Goal: Information Seeking & Learning: Learn about a topic

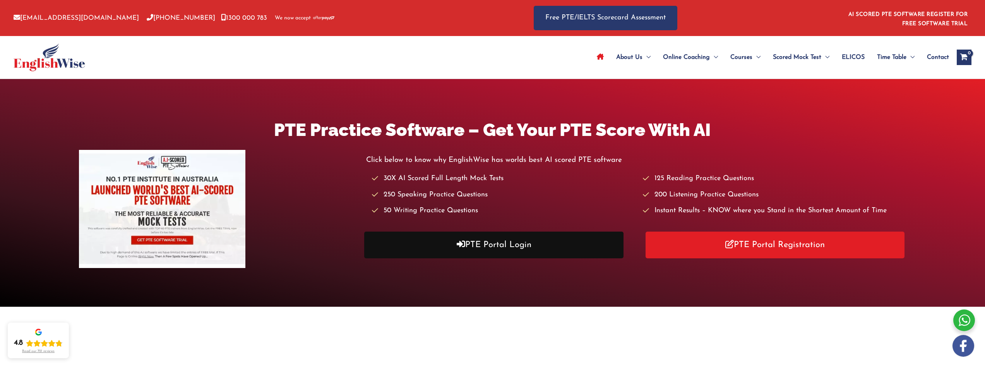
click at [486, 239] on link "PTE Portal Login" at bounding box center [493, 244] width 259 height 27
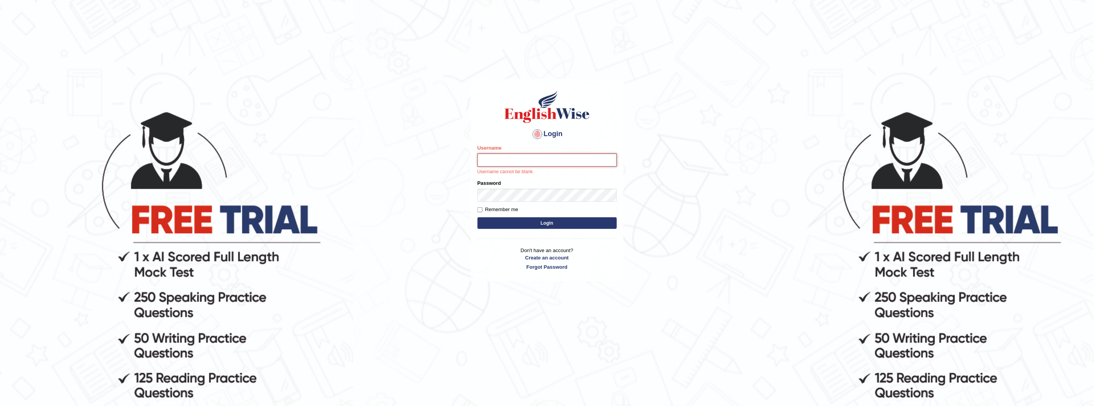
type input "0481817012"
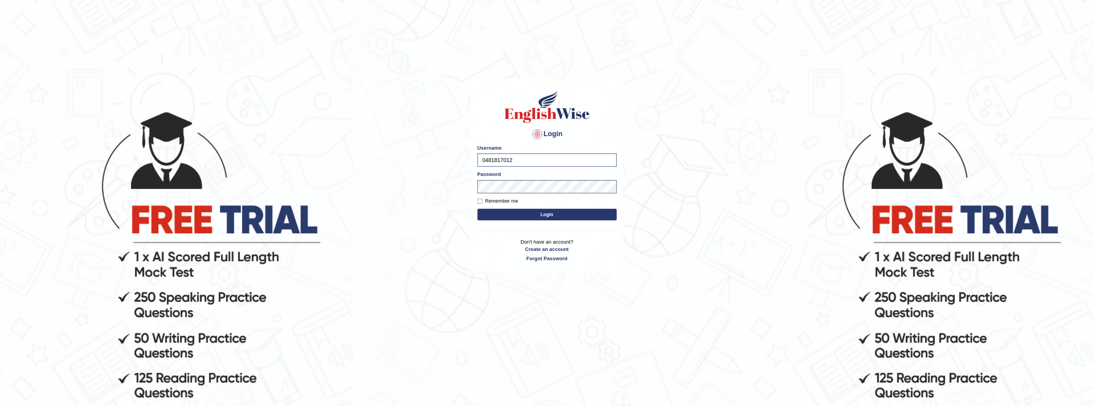
click at [541, 212] on button "Login" at bounding box center [546, 215] width 139 height 12
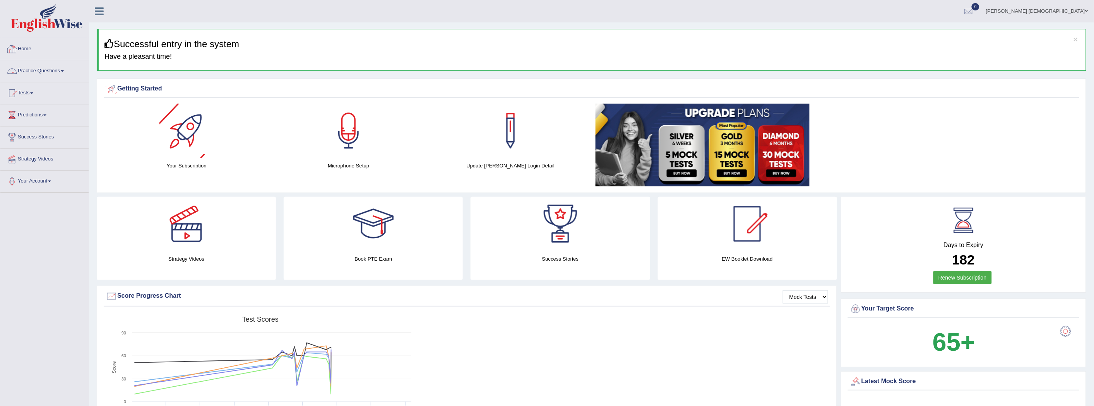
click at [29, 52] on link "Home" at bounding box center [44, 47] width 88 height 19
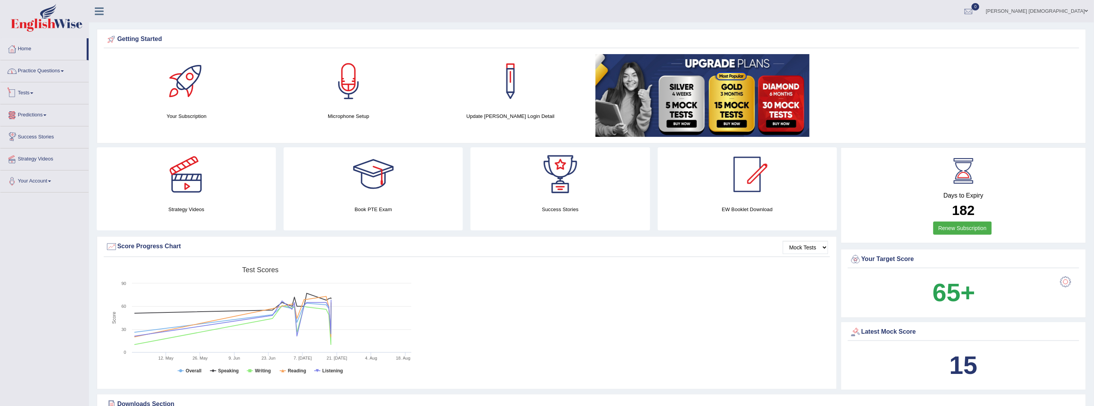
click at [51, 74] on link "Practice Questions" at bounding box center [44, 69] width 88 height 19
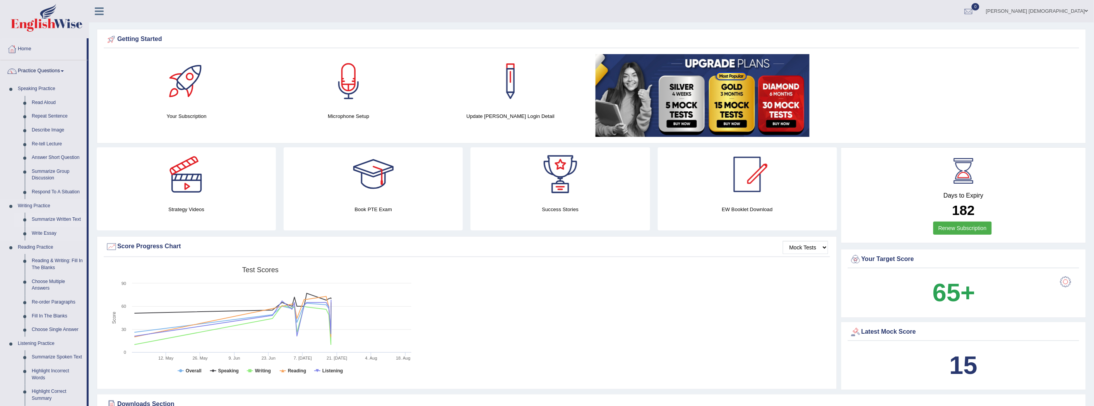
click at [39, 215] on link "Summarize Written Text" at bounding box center [57, 220] width 58 height 14
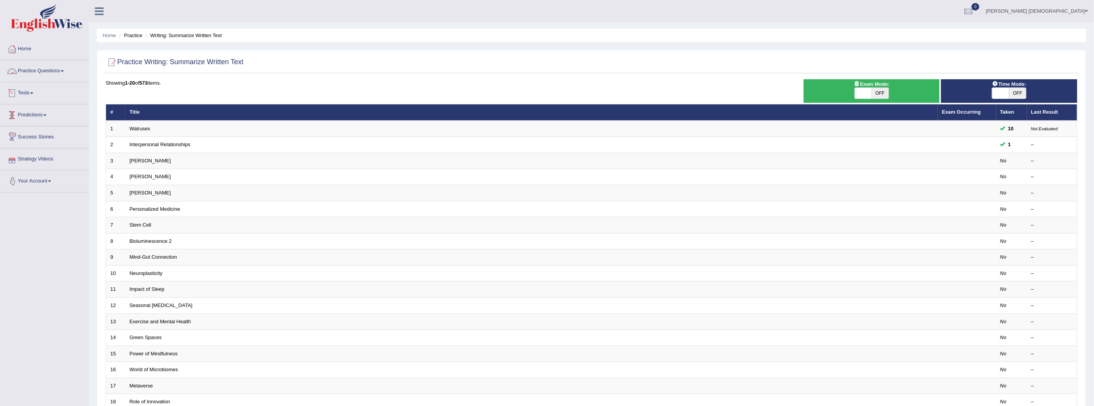
click at [57, 72] on link "Practice Questions" at bounding box center [44, 69] width 88 height 19
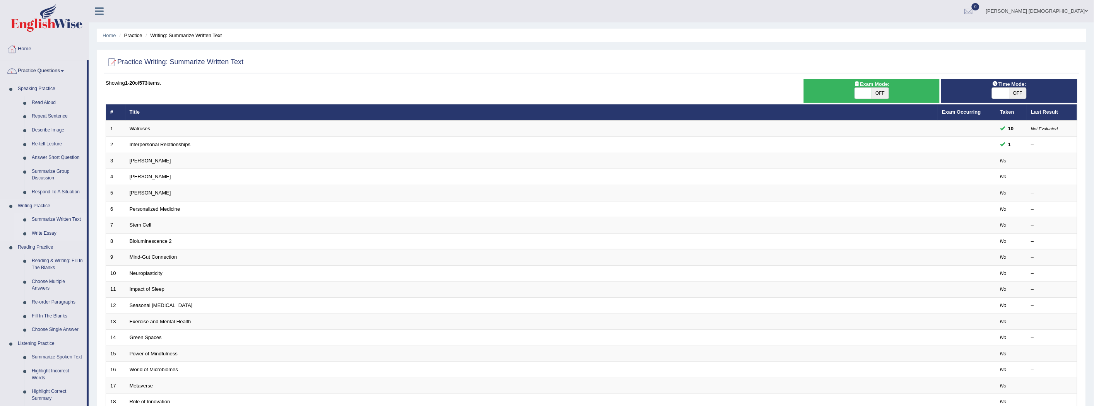
click at [45, 230] on link "Write Essay" at bounding box center [57, 234] width 58 height 14
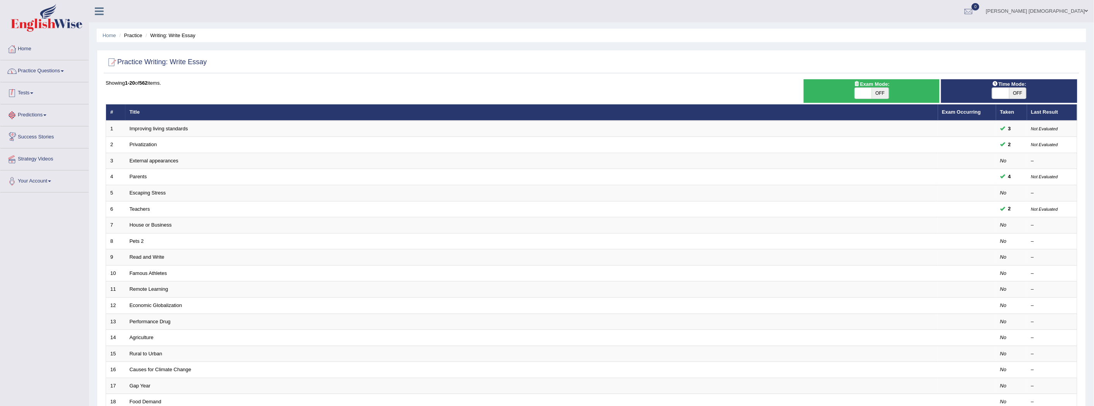
click at [43, 75] on link "Practice Questions" at bounding box center [44, 69] width 88 height 19
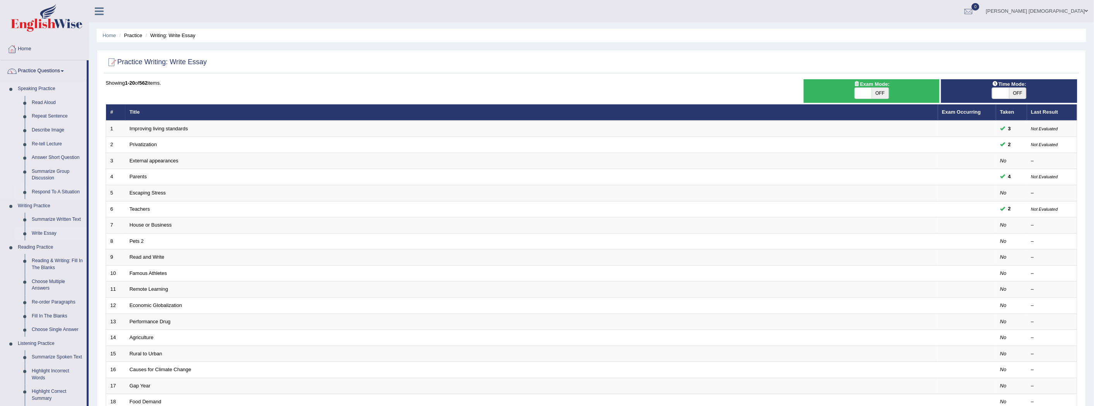
click at [46, 188] on link "Respond To A Situation" at bounding box center [57, 192] width 58 height 14
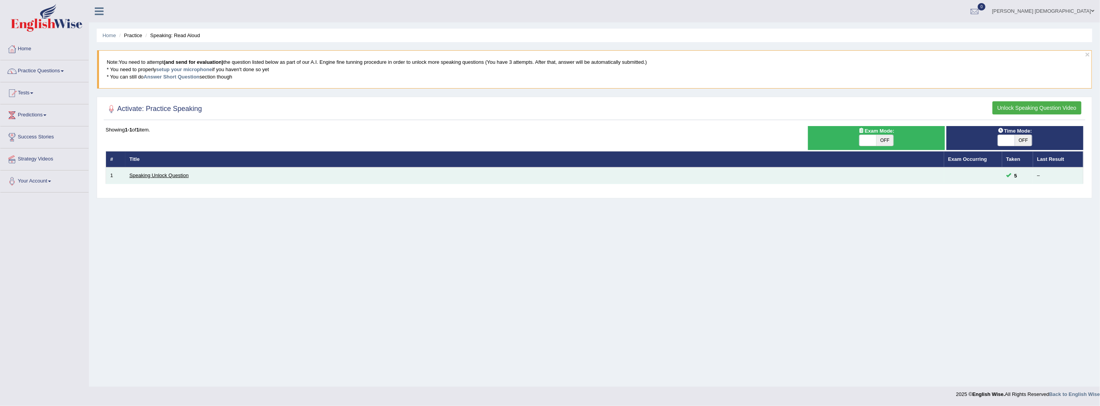
click at [159, 175] on link "Speaking Unlock Question" at bounding box center [159, 176] width 59 height 6
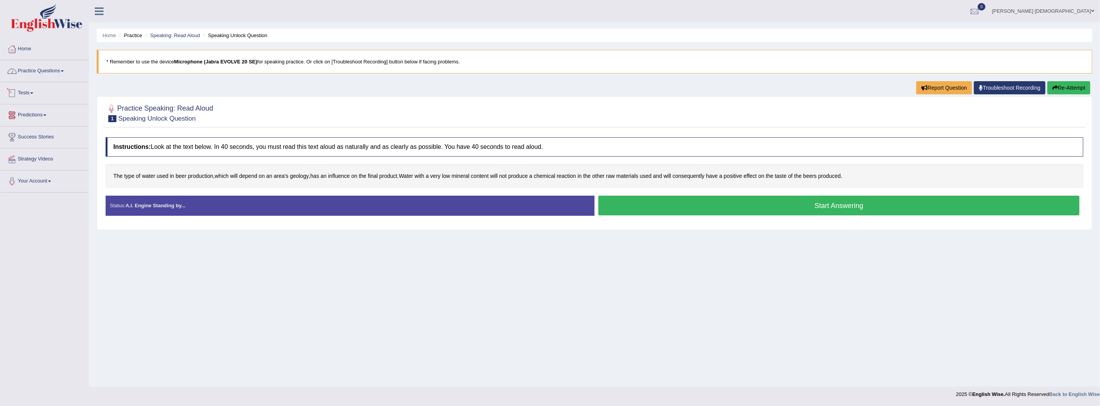
click at [46, 74] on link "Practice Questions" at bounding box center [44, 69] width 88 height 19
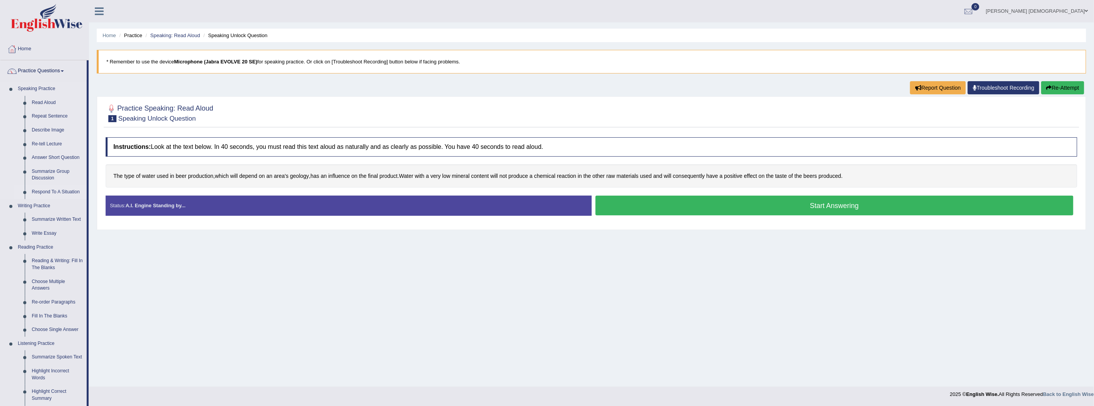
click at [61, 190] on link "Respond To A Situation" at bounding box center [57, 192] width 58 height 14
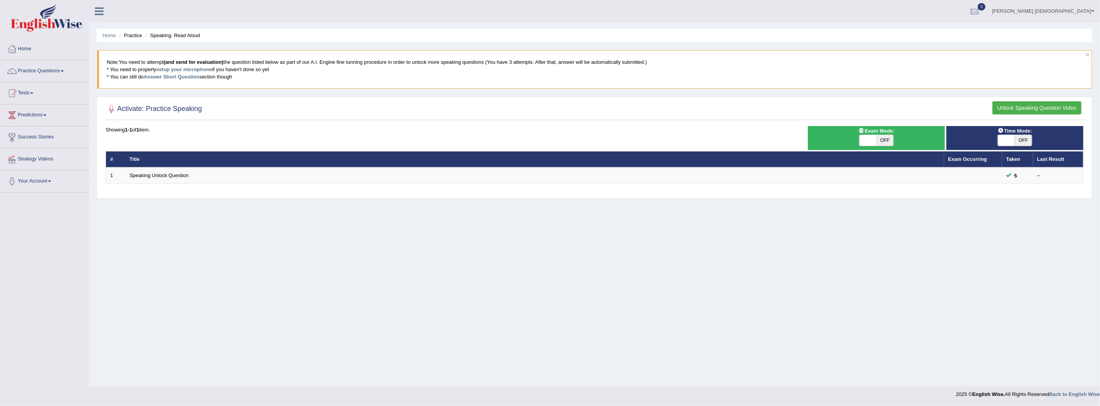
click at [884, 140] on span "OFF" at bounding box center [885, 140] width 17 height 11
checkbox input "true"
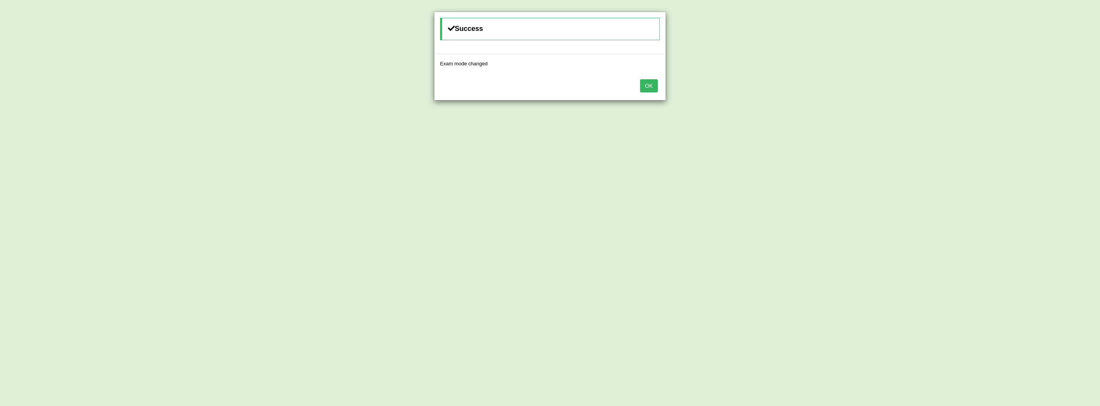
click at [646, 86] on button "OK" at bounding box center [649, 85] width 18 height 13
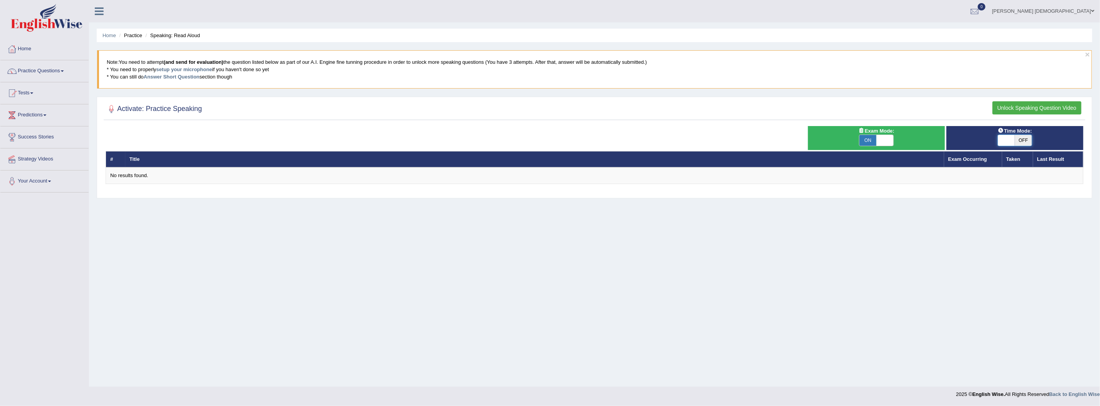
click at [1002, 140] on span at bounding box center [1006, 140] width 17 height 11
checkbox input "true"
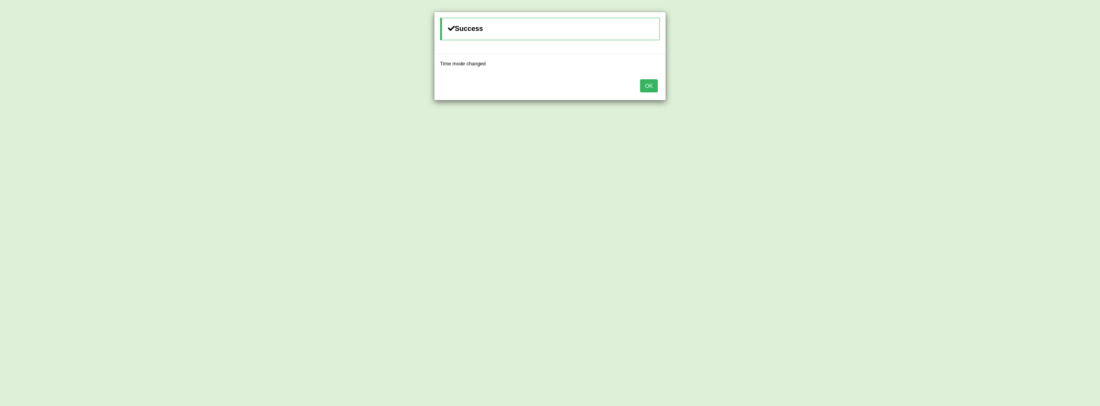
click at [652, 85] on button "OK" at bounding box center [649, 85] width 18 height 13
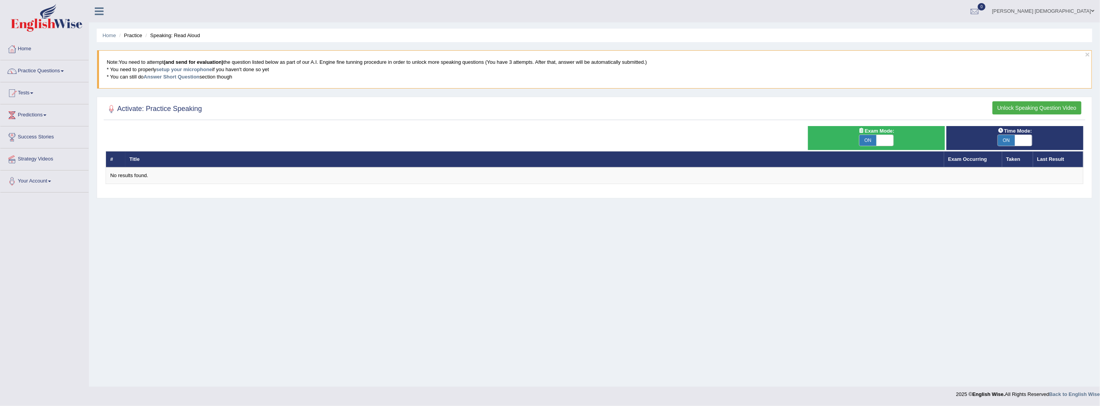
click at [1011, 109] on button "Unlock Speaking Question Video" at bounding box center [1037, 107] width 89 height 13
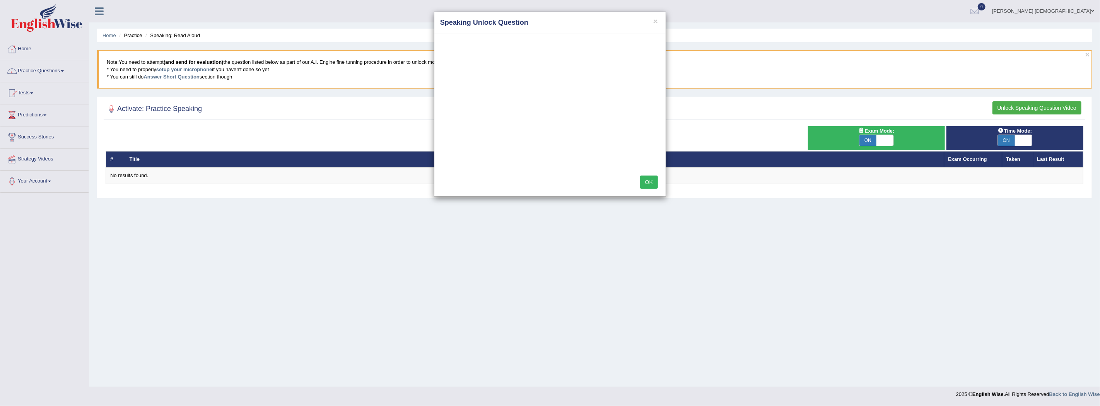
click at [639, 183] on div "OK" at bounding box center [549, 182] width 231 height 27
drag, startPoint x: 528, startPoint y: 234, endPoint x: 534, endPoint y: 233, distance: 6.7
click at [529, 234] on div "× Speaking Unlock Question OK" at bounding box center [550, 203] width 1100 height 406
drag, startPoint x: 653, startPoint y: 22, endPoint x: 686, endPoint y: 46, distance: 40.7
click at [653, 22] on button "×" at bounding box center [655, 21] width 5 height 8
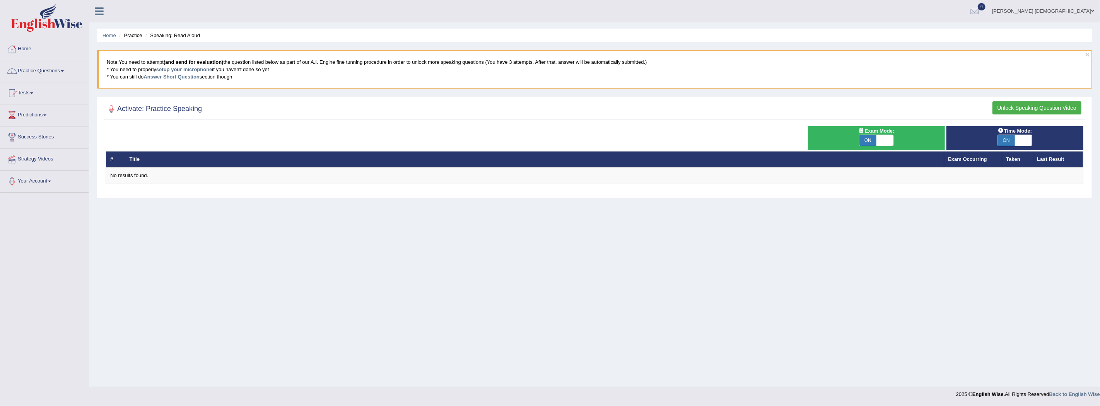
click at [865, 142] on span "ON" at bounding box center [868, 140] width 17 height 11
checkbox input "false"
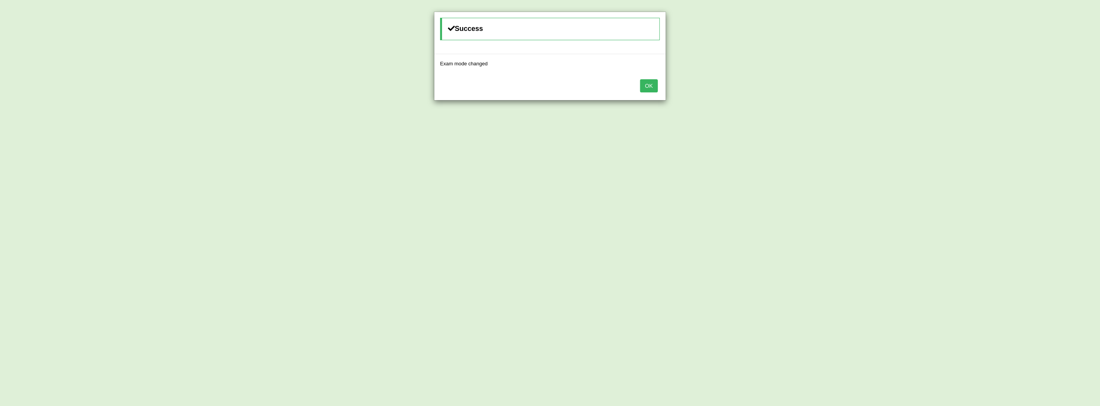
click at [645, 87] on button "OK" at bounding box center [649, 85] width 18 height 13
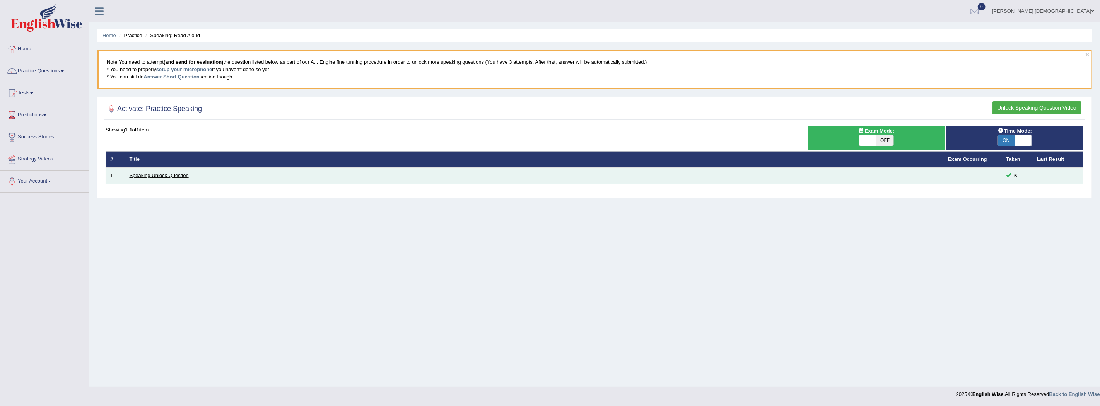
click at [179, 173] on link "Speaking Unlock Question" at bounding box center [159, 176] width 59 height 6
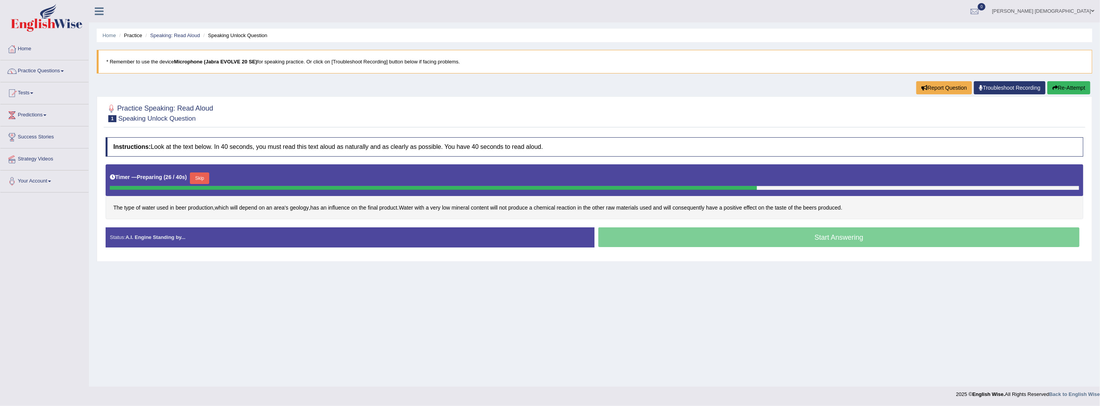
click at [792, 234] on div "Start Answering" at bounding box center [839, 238] width 489 height 22
click at [711, 237] on div "Start Answering" at bounding box center [839, 238] width 489 height 22
click at [195, 173] on button "Skip" at bounding box center [199, 179] width 19 height 12
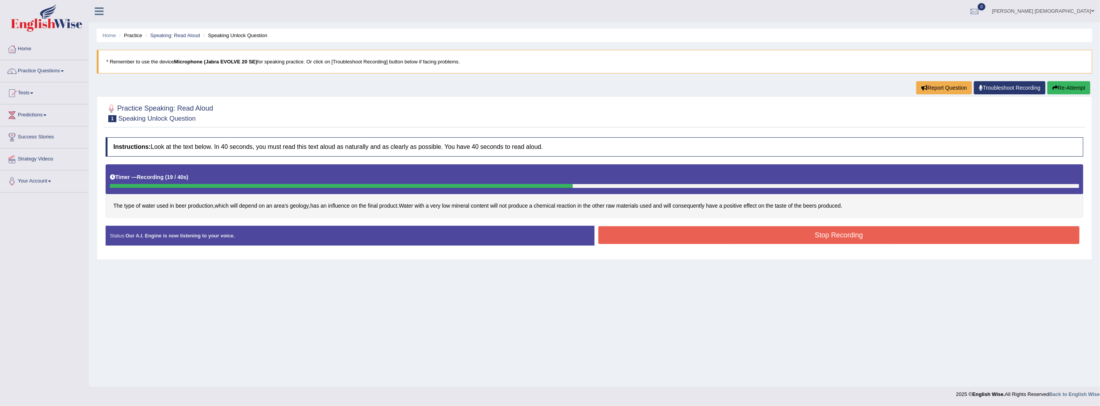
click at [811, 230] on button "Stop Recording" at bounding box center [839, 235] width 481 height 18
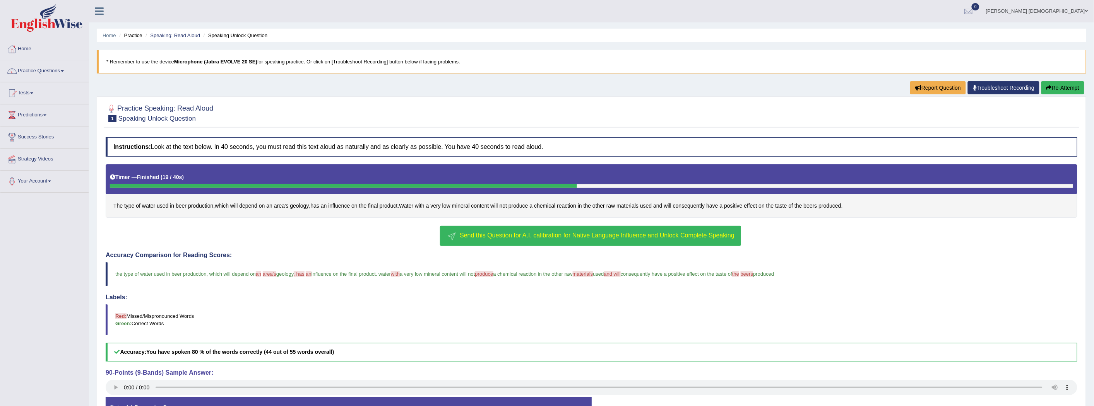
click at [496, 244] on button "Send this Question for A.I. calibration for Native Language Influence and Unloc…" at bounding box center [590, 236] width 301 height 20
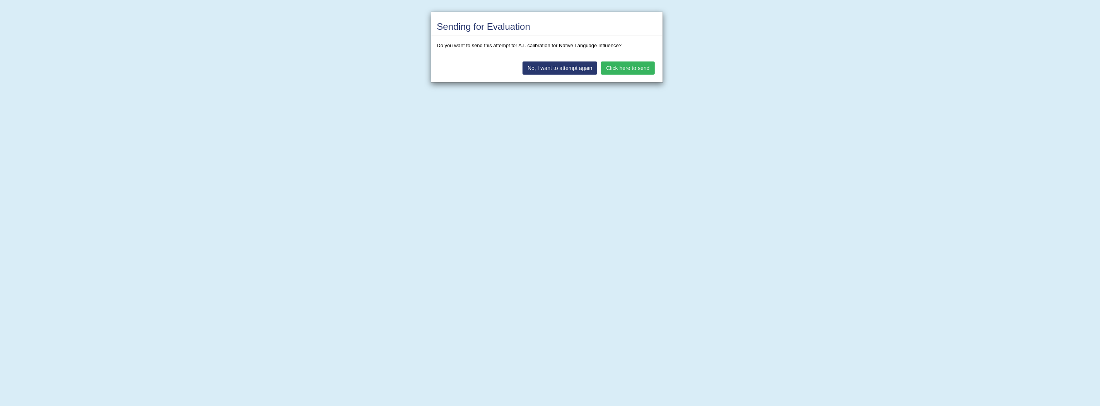
click at [620, 68] on button "Click here to send" at bounding box center [627, 68] width 53 height 13
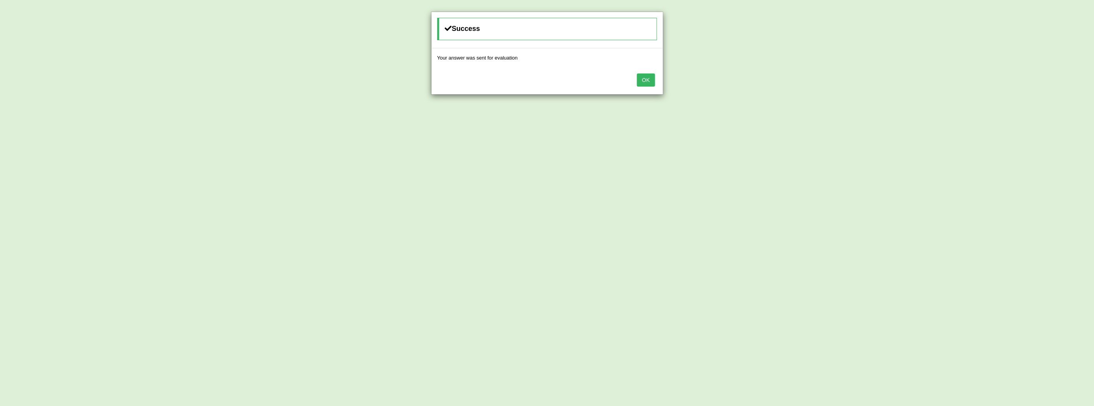
click at [645, 80] on button "OK" at bounding box center [646, 80] width 18 height 13
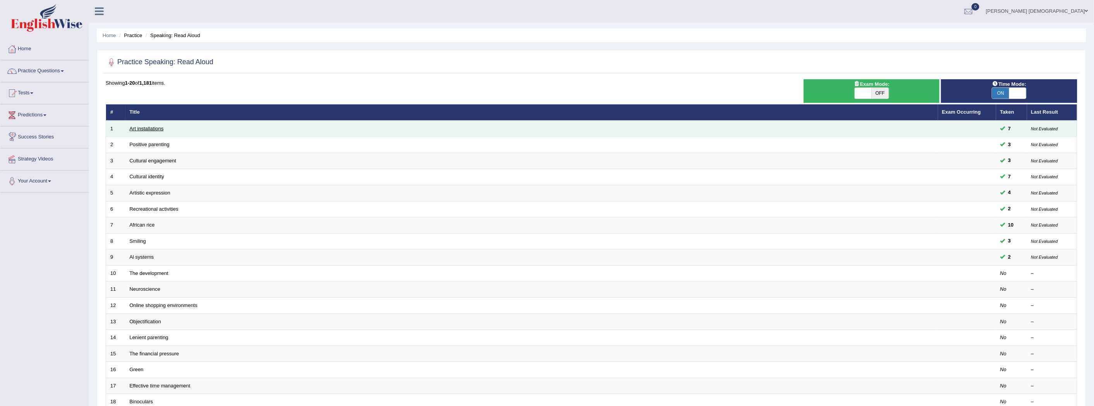
click at [150, 127] on link "Art installations" at bounding box center [147, 129] width 34 height 6
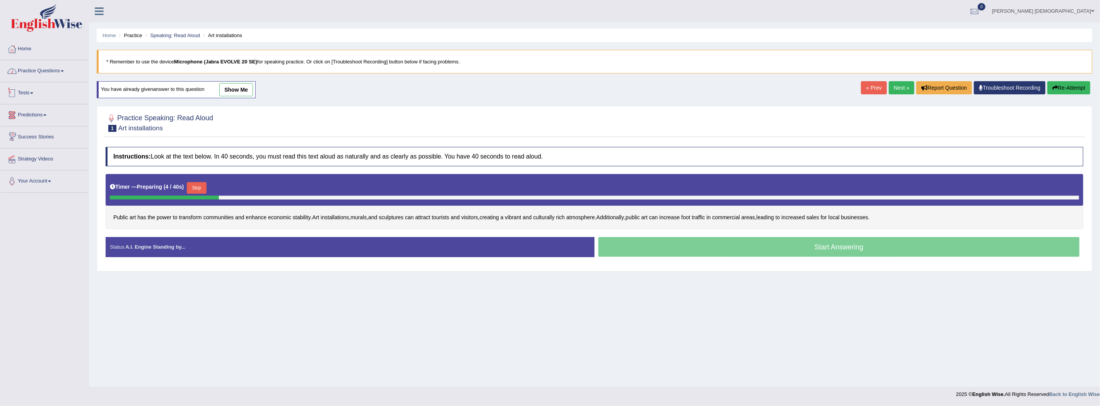
click at [28, 63] on link "Practice Questions" at bounding box center [44, 69] width 88 height 19
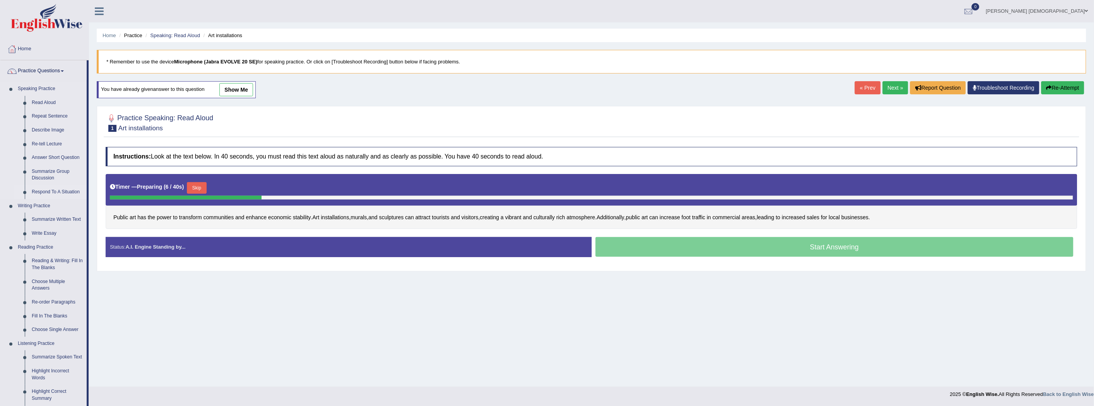
click at [43, 190] on link "Respond To A Situation" at bounding box center [57, 192] width 58 height 14
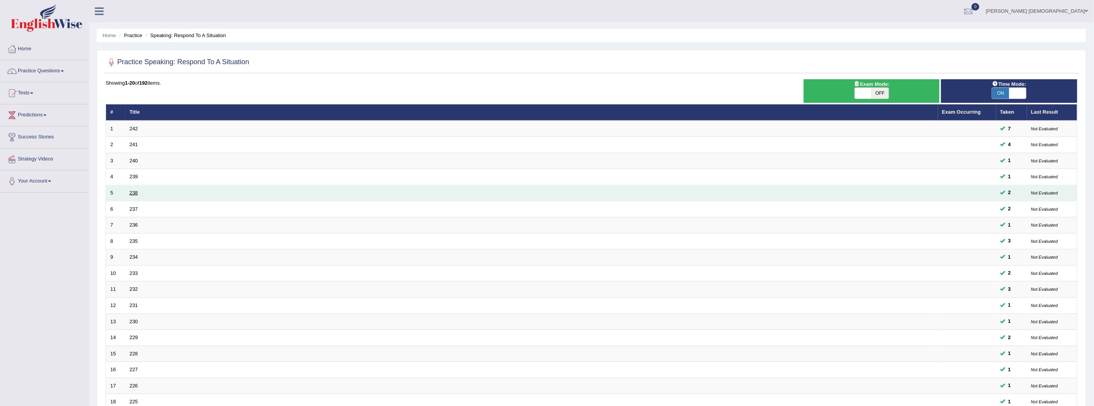
click at [135, 190] on link "238" at bounding box center [134, 193] width 9 height 6
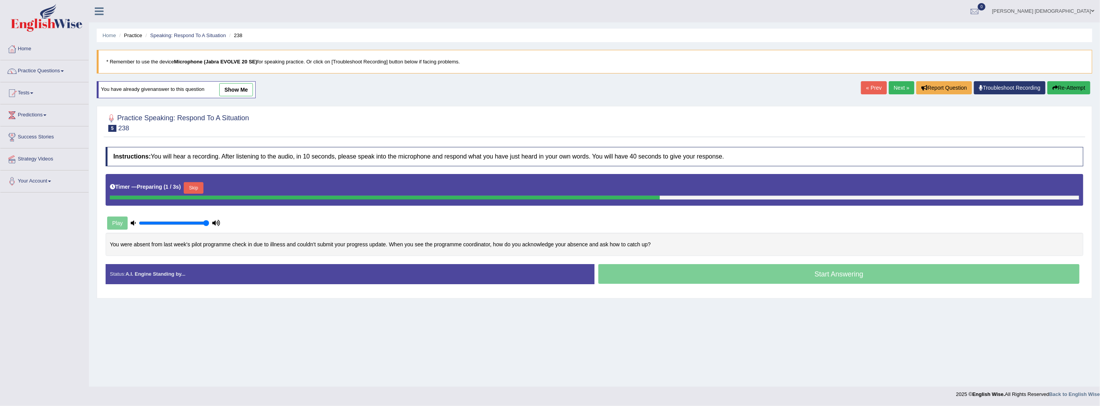
click at [193, 187] on button "Skip" at bounding box center [193, 188] width 19 height 12
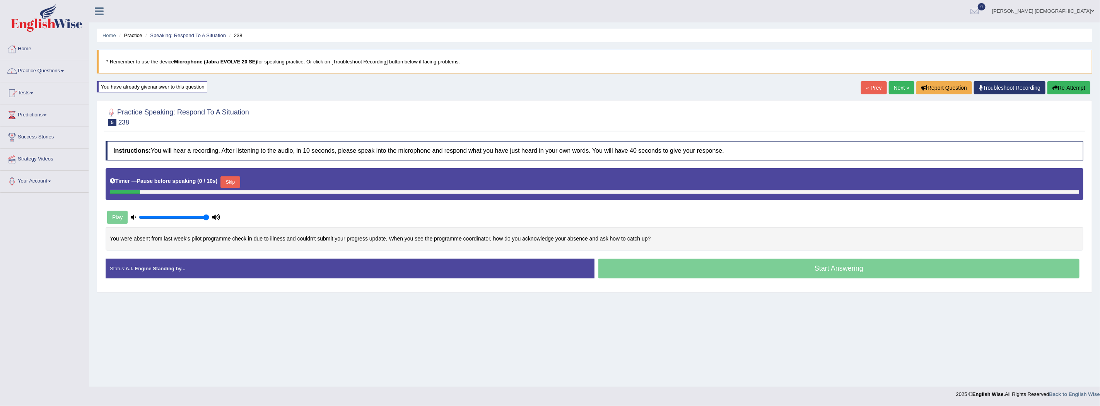
click at [699, 268] on div "Start Answering" at bounding box center [839, 270] width 489 height 22
click at [827, 267] on div "Start Answering" at bounding box center [839, 270] width 489 height 22
click at [238, 179] on button "Skip" at bounding box center [230, 182] width 19 height 12
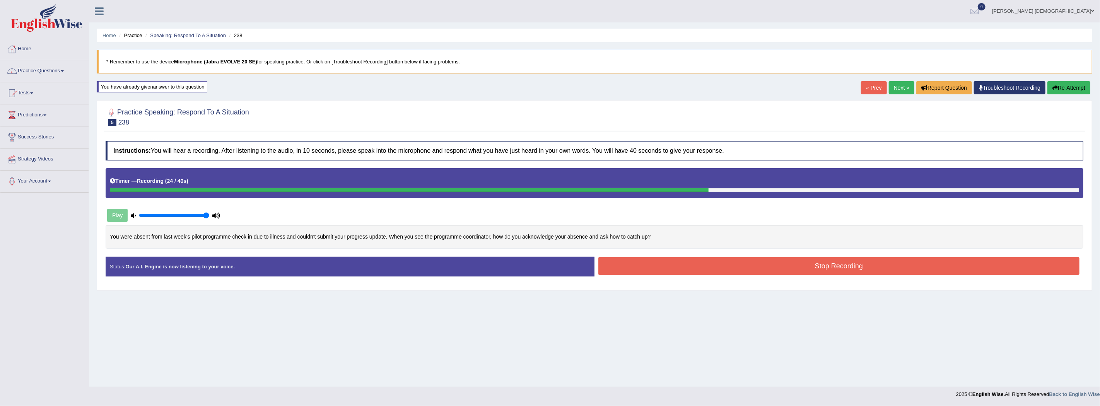
click at [671, 263] on button "Stop Recording" at bounding box center [839, 266] width 481 height 18
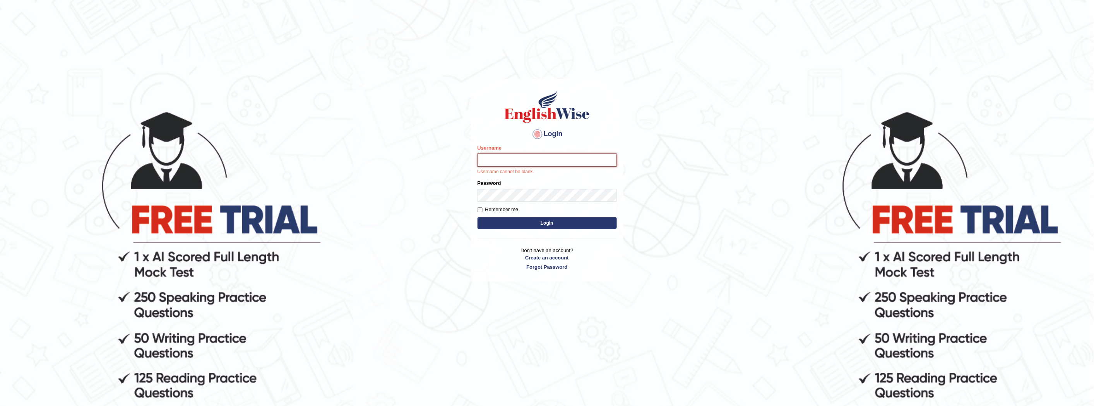
type input "0481817012"
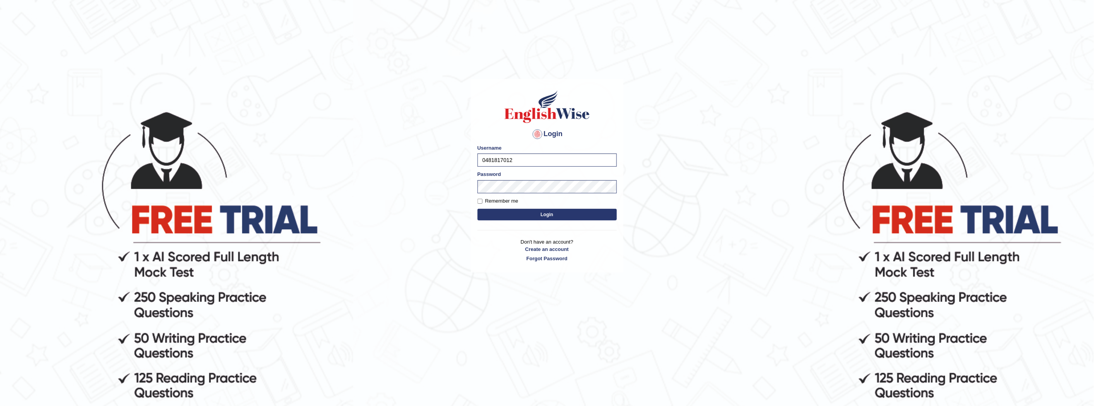
click at [535, 214] on button "Login" at bounding box center [546, 215] width 139 height 12
type input "0481817012"
click at [523, 214] on button "Login" at bounding box center [546, 215] width 139 height 12
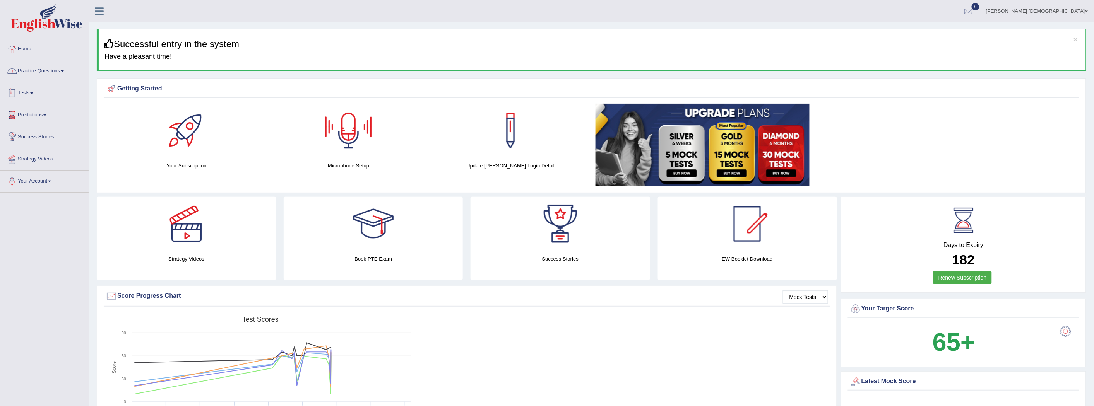
click at [39, 60] on link "Practice Questions" at bounding box center [44, 69] width 88 height 19
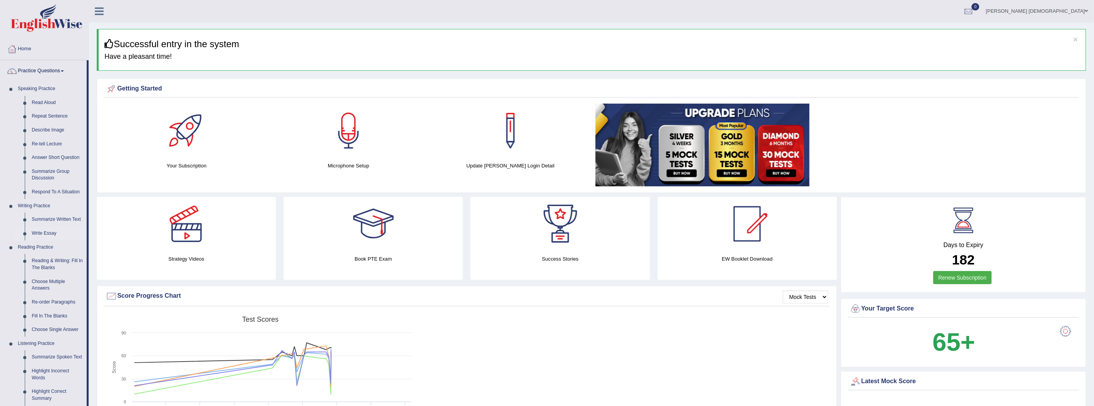
click at [47, 232] on link "Write Essay" at bounding box center [57, 234] width 58 height 14
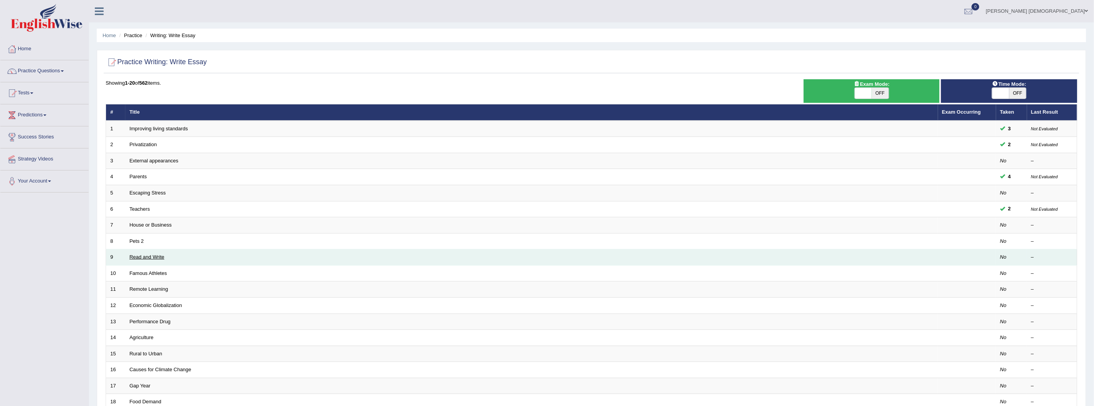
click at [149, 258] on link "Read and Write" at bounding box center [147, 257] width 35 height 6
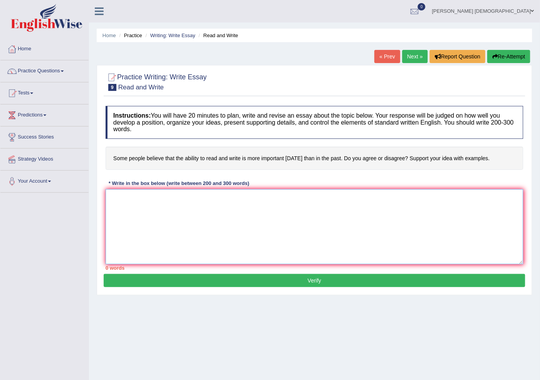
click at [227, 221] on textarea at bounding box center [315, 226] width 418 height 75
click at [373, 197] on textarea "Reading and writing is the most important skill in [DATE] world, without these …" at bounding box center [315, 226] width 418 height 75
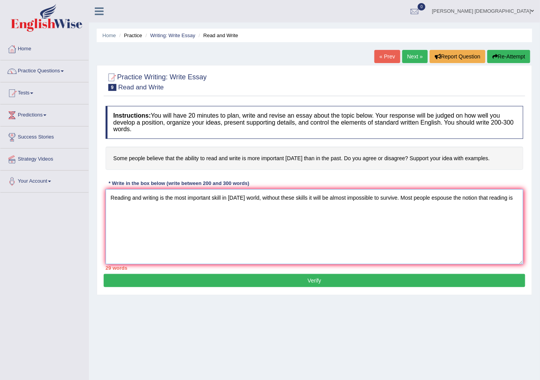
click at [515, 202] on textarea "Reading and writing is the most important skill in [DATE] world, without these …" at bounding box center [315, 226] width 418 height 75
type textarea "Reading and writing is the most important skill in [DATE] world, without these …"
